Goal: Check status: Check status

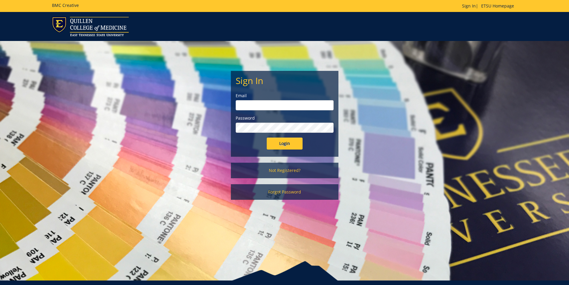
type input "[PERSON_NAME][EMAIL_ADDRESS][DOMAIN_NAME]"
click at [284, 135] on form "Sign In Email goepel@etsu.edu Password Login" at bounding box center [285, 113] width 98 height 74
click at [282, 143] on input "Login" at bounding box center [285, 143] width 36 height 12
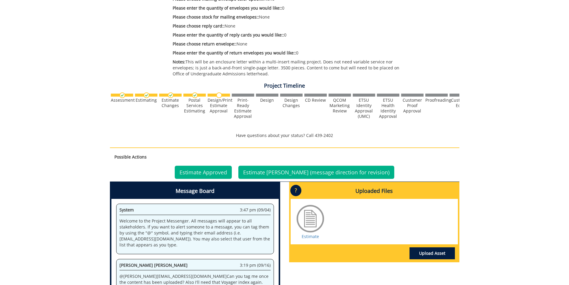
scroll to position [269, 0]
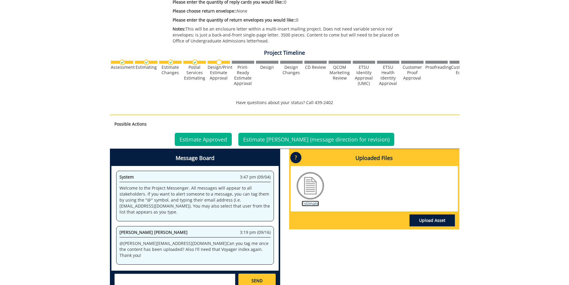
click at [310, 203] on link "Estimate" at bounding box center [310, 203] width 17 height 6
click at [220, 141] on link "Estimate Approved" at bounding box center [203, 139] width 57 height 13
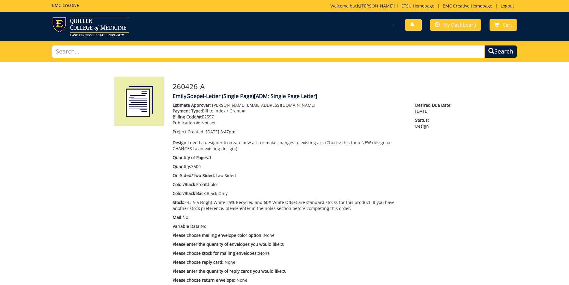
click at [482, 29] on div "You have no new notifications My Dashboard Cart" at bounding box center [402, 25] width 237 height 17
click at [471, 27] on span "My Dashboard" at bounding box center [459, 25] width 33 height 7
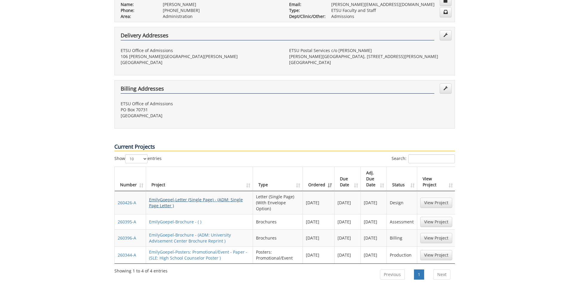
scroll to position [179, 0]
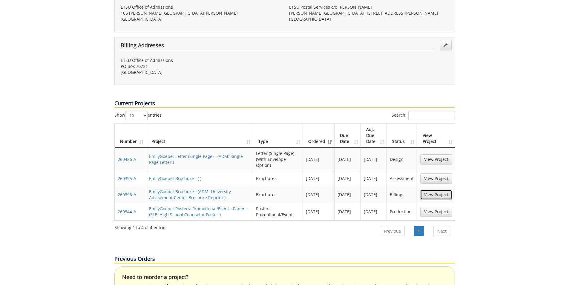
click at [433, 189] on link "View Project" at bounding box center [436, 194] width 32 height 10
click at [439, 173] on link "View Project" at bounding box center [436, 178] width 32 height 10
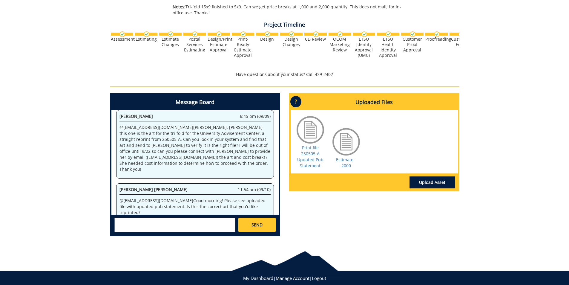
scroll to position [194, 0]
